Goal: Find specific page/section

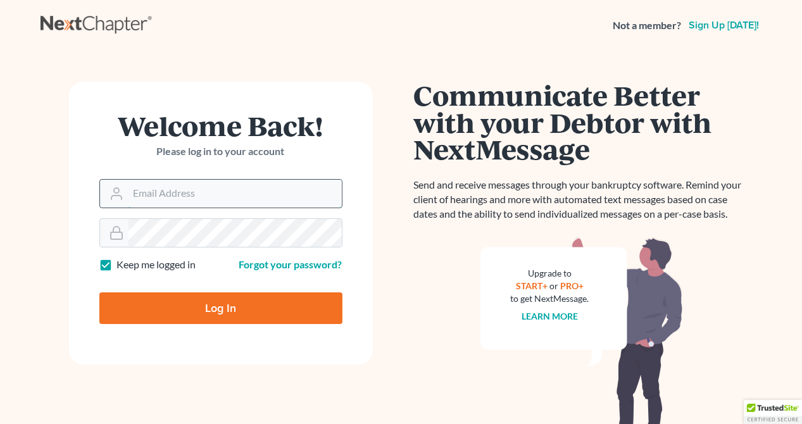
click at [220, 199] on input "Email Address" at bounding box center [234, 194] width 213 height 28
click at [215, 190] on input "Email Address" at bounding box center [234, 194] width 213 height 28
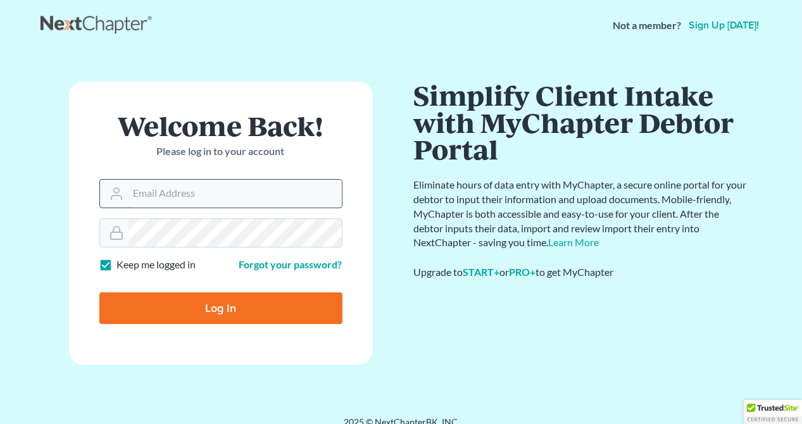
type input "[EMAIL_ADDRESS][DOMAIN_NAME]"
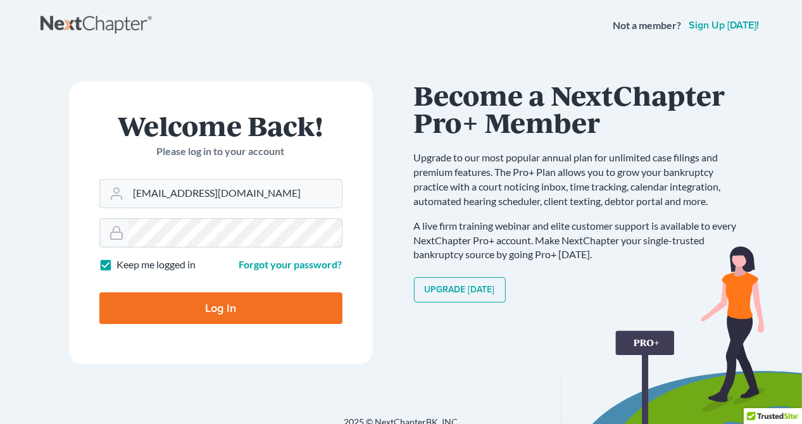
click at [99, 292] on input "Log In" at bounding box center [220, 308] width 243 height 32
type input "Thinking..."
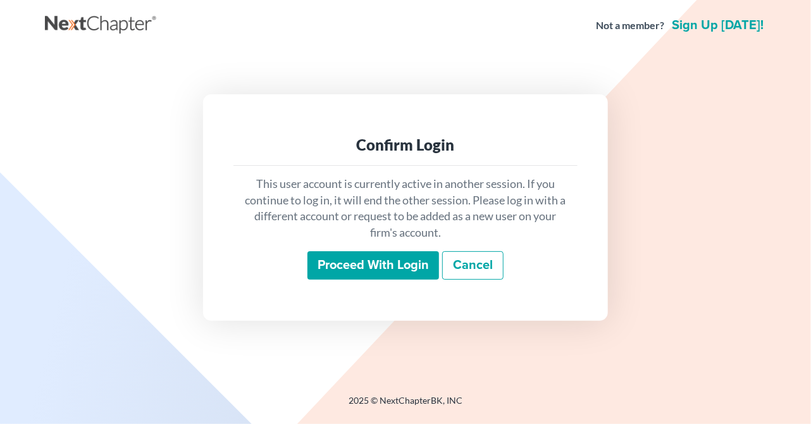
click at [334, 270] on input "Proceed with login" at bounding box center [374, 265] width 132 height 29
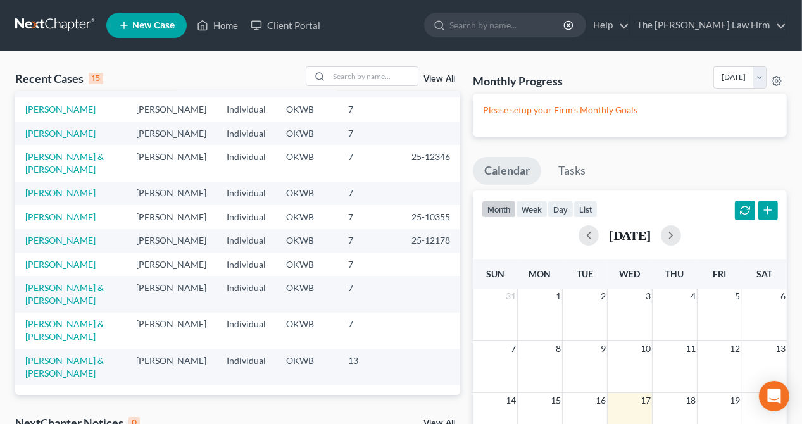
scroll to position [277, 0]
click at [352, 79] on input "search" at bounding box center [373, 76] width 89 height 18
type input "testerman"
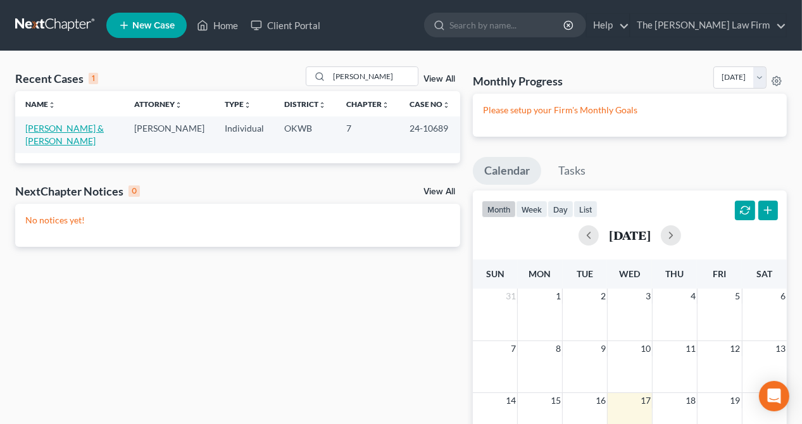
click at [37, 133] on link "Testerman, Mikka & Testerman , Jacob" at bounding box center [64, 134] width 78 height 23
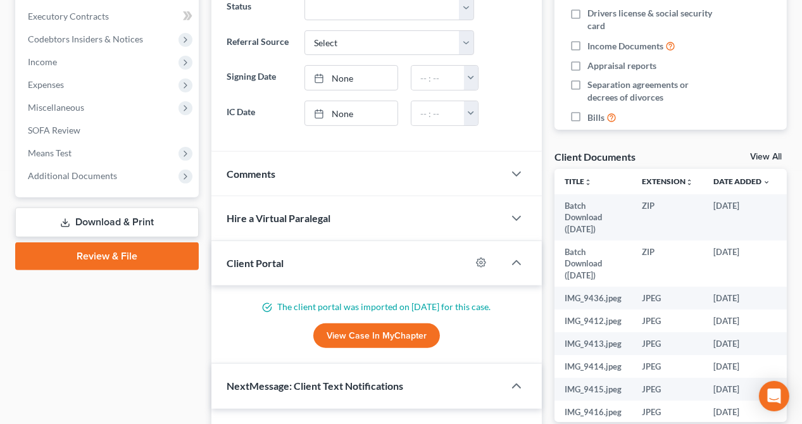
scroll to position [380, 0]
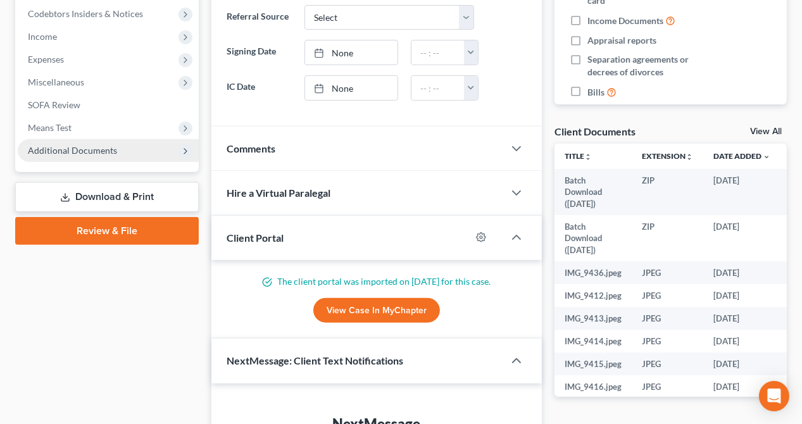
click at [54, 149] on span "Additional Documents" at bounding box center [72, 150] width 89 height 11
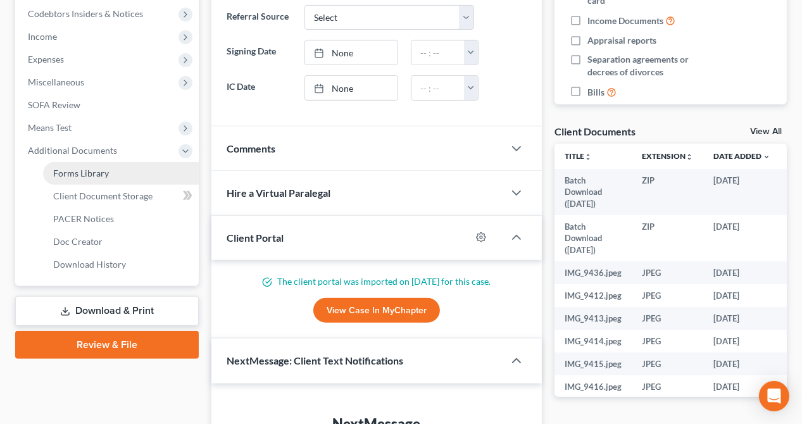
click at [75, 173] on span "Forms Library" at bounding box center [81, 173] width 56 height 11
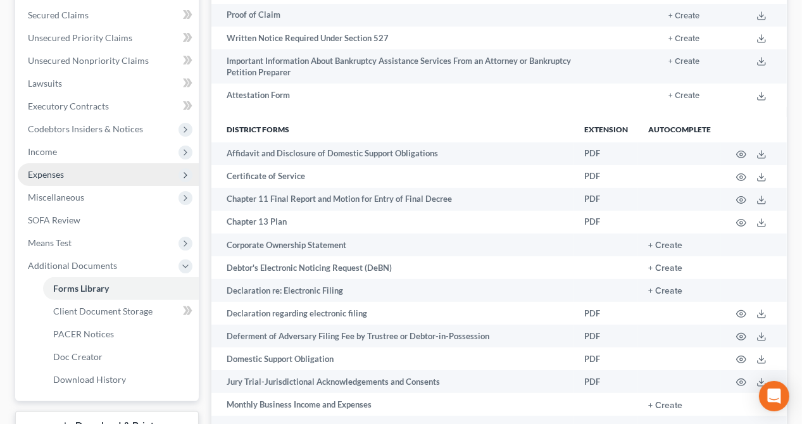
scroll to position [235, 0]
